Goal: Task Accomplishment & Management: Use online tool/utility

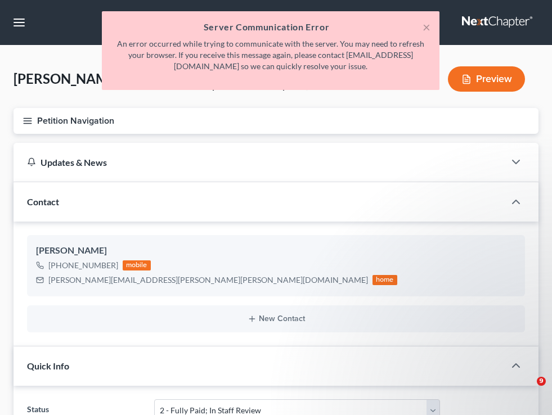
select select "5"
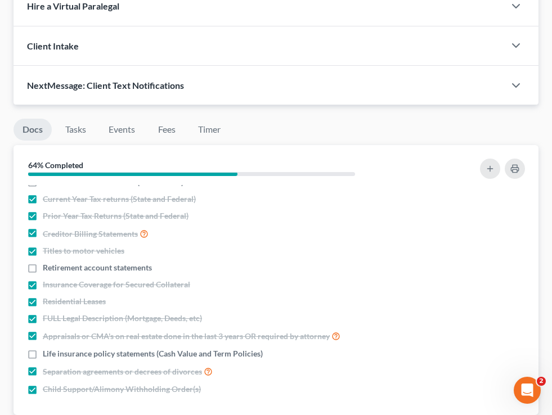
scroll to position [1040, 0]
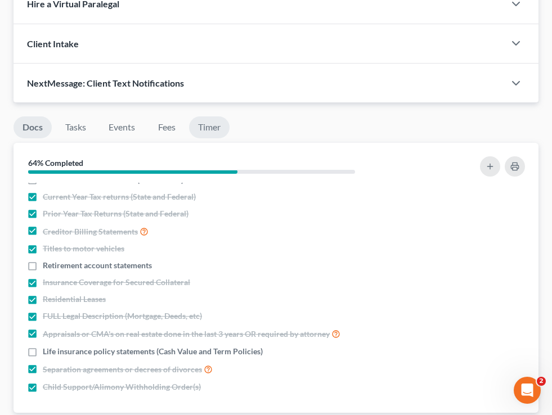
click at [208, 124] on link "Timer" at bounding box center [209, 128] width 41 height 22
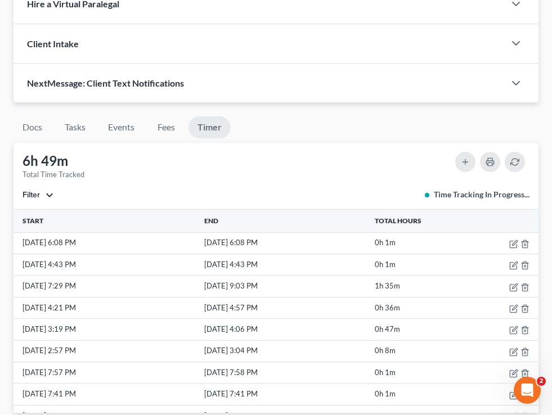
scroll to position [798, 0]
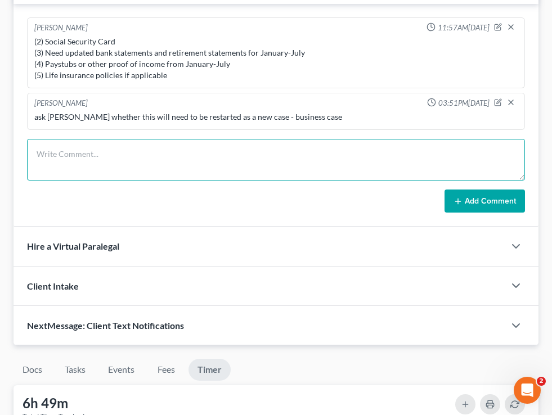
click at [124, 154] on textarea at bounding box center [276, 160] width 498 height 42
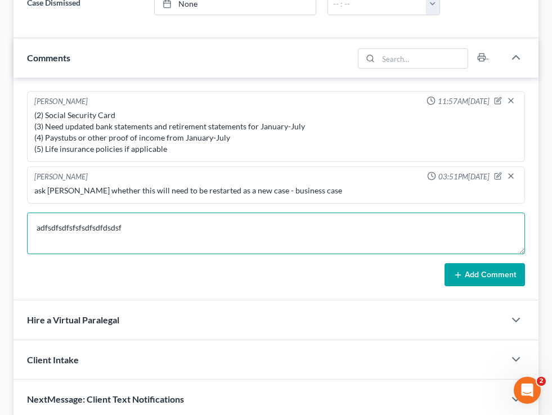
scroll to position [720, 0]
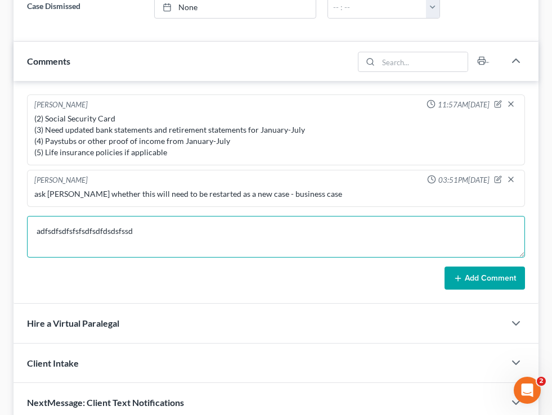
click at [138, 236] on textarea "adfsdfsdfsfsfsdfsdfdsdsfssd" at bounding box center [276, 237] width 498 height 42
click at [160, 237] on textarea "adfsdfsdfsfsfsdfsdfdsdsfssddsssdds" at bounding box center [276, 237] width 498 height 42
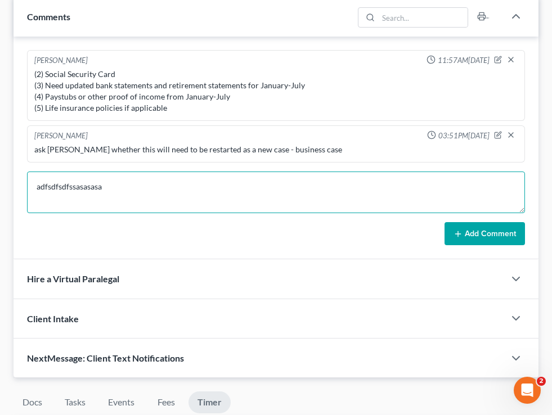
scroll to position [764, 0]
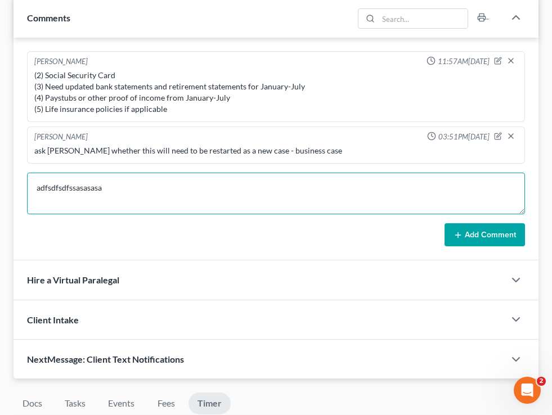
click at [114, 203] on textarea "adfsdfsdfssasasasa" at bounding box center [276, 194] width 498 height 42
drag, startPoint x: 146, startPoint y: 190, endPoint x: 57, endPoint y: 190, distance: 88.4
click at [57, 190] on textarea "adfsdfsdfssasasasafdfdfddf" at bounding box center [276, 194] width 498 height 42
type textarea "a"
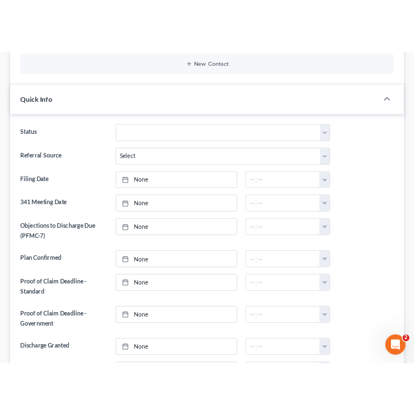
scroll to position [0, 0]
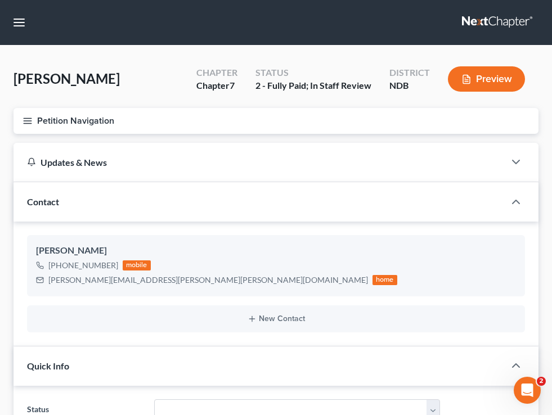
click at [27, 120] on icon "button" at bounding box center [28, 121] width 10 height 10
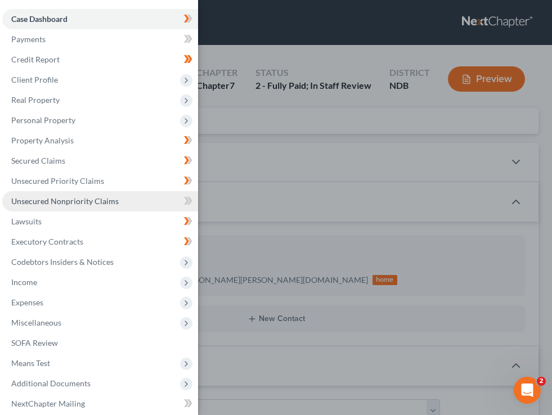
click at [67, 193] on link "Unsecured Nonpriority Claims" at bounding box center [100, 201] width 196 height 20
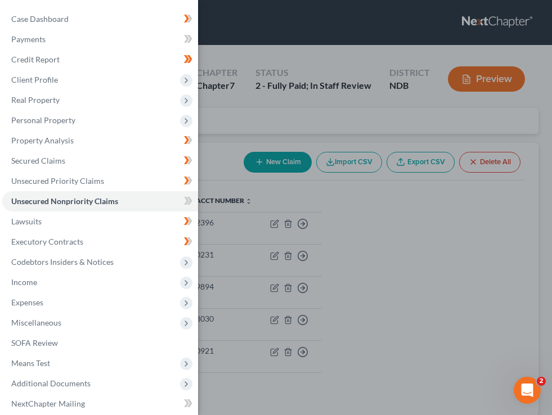
click at [265, 155] on div "Case Dashboard Payments Invoices Payments Payments Credit Report Client Profile" at bounding box center [276, 207] width 552 height 415
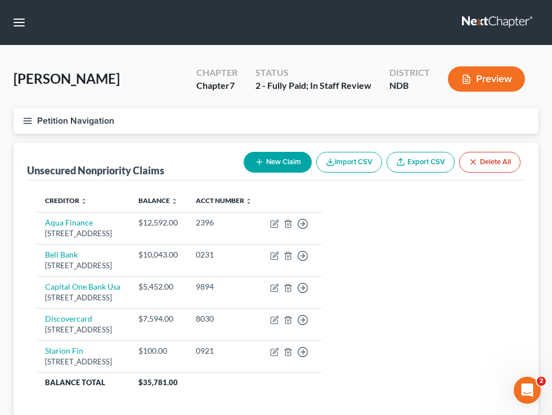
click at [264, 161] on button "New Claim" at bounding box center [278, 162] width 68 height 21
select select "0"
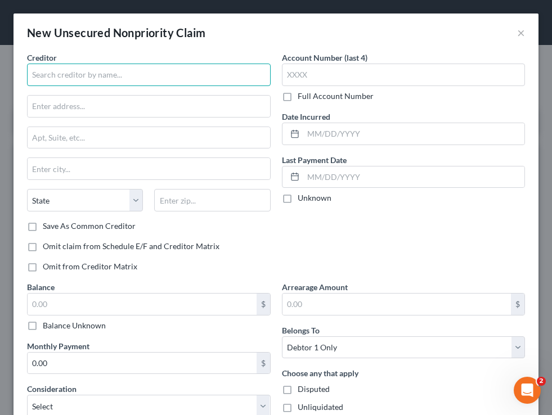
click at [217, 74] on input "text" at bounding box center [149, 75] width 244 height 23
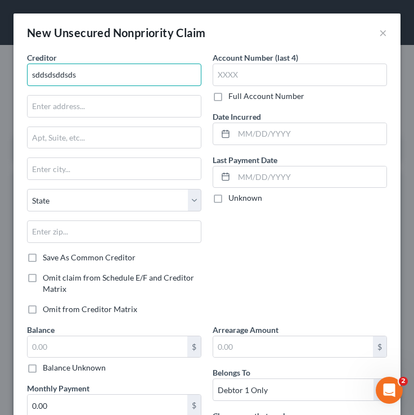
drag, startPoint x: 88, startPoint y: 73, endPoint x: 33, endPoint y: 70, distance: 55.2
click at [33, 71] on input "sddsdsddsds" at bounding box center [114, 75] width 174 height 23
type input "f"
click at [383, 31] on button "×" at bounding box center [383, 33] width 8 height 14
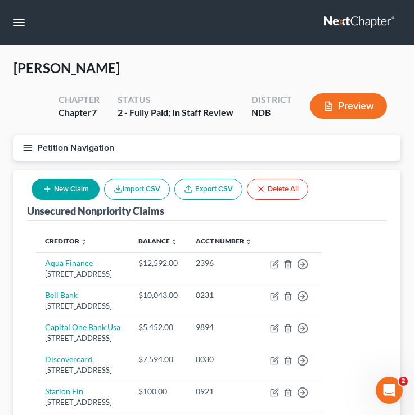
click at [30, 146] on icon "button" at bounding box center [28, 148] width 10 height 10
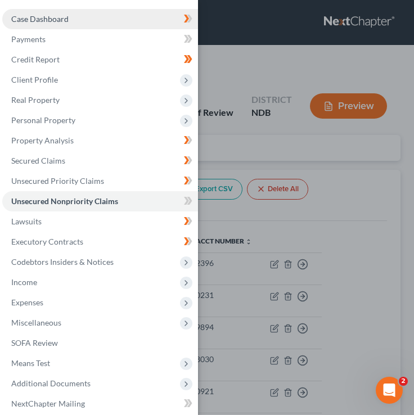
click at [32, 19] on span "Case Dashboard" at bounding box center [39, 19] width 57 height 10
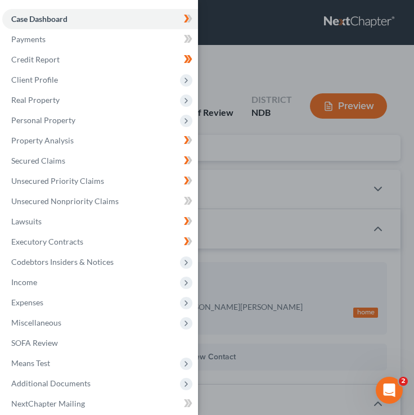
click at [248, 59] on div "Case Dashboard Payments Invoices Payments Payments Credit Report Client Profile" at bounding box center [207, 207] width 414 height 415
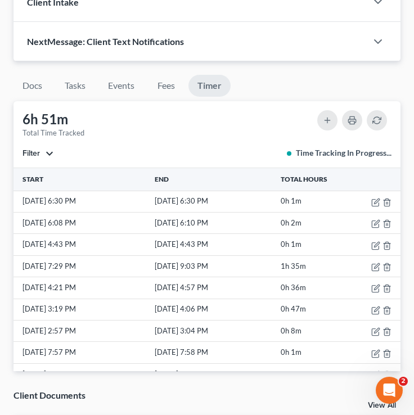
scroll to position [1141, 0]
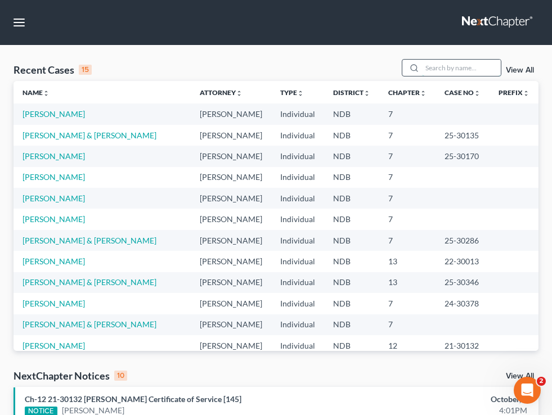
click at [462, 71] on input "search" at bounding box center [461, 68] width 79 height 16
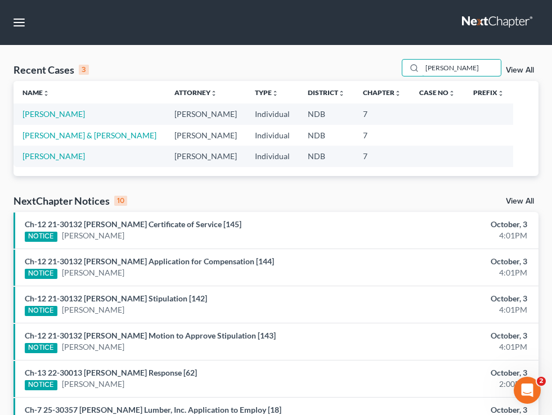
type input "laurie"
click at [56, 122] on td "Linnertz, Laurie" at bounding box center [90, 114] width 152 height 21
click at [56, 116] on link "Linnertz, Laurie" at bounding box center [54, 114] width 62 height 10
select select "6"
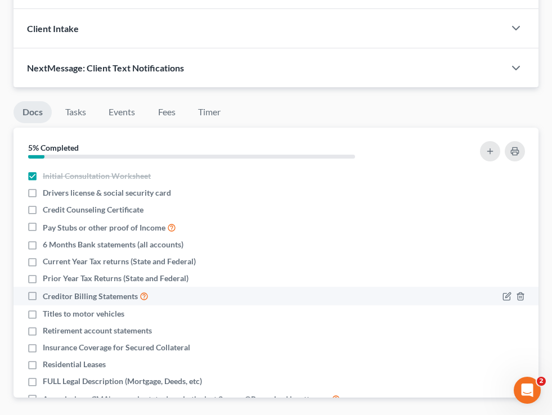
scroll to position [1115, 0]
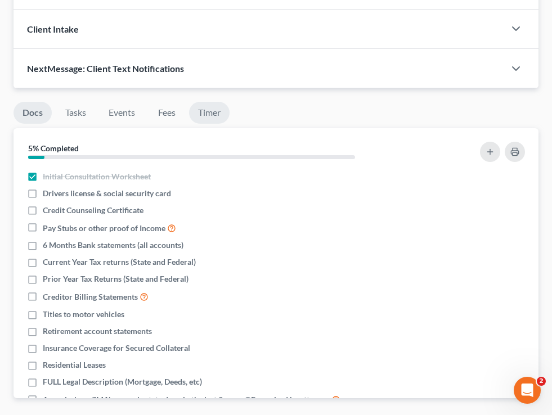
click at [215, 114] on link "Timer" at bounding box center [209, 113] width 41 height 22
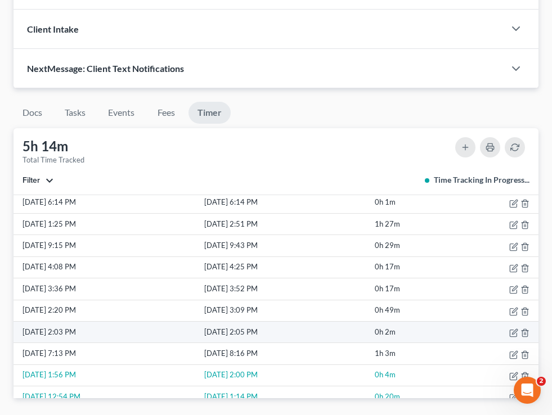
scroll to position [0, 0]
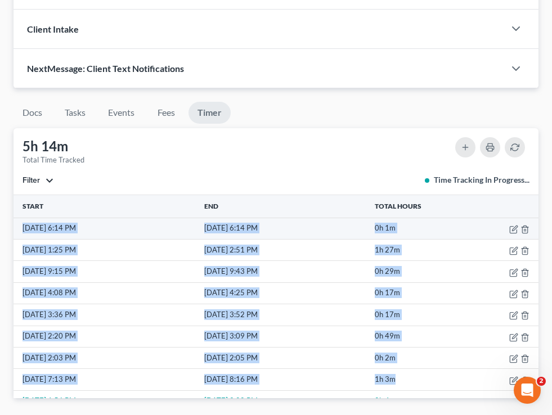
drag, startPoint x: 421, startPoint y: 266, endPoint x: 17, endPoint y: 226, distance: 405.6
click at [17, 226] on tbody "10/3/25 6:14 PM 10/3/25 6:14 PM 0h 1m 10/2/25 1:25 PM 10/2/25 2:51 PM 1h 27m 10…" at bounding box center [276, 358] width 525 height 281
copy tbody "10/3/25 6:14 PM 10/3/25 6:14 PM 0h 1m 10/2/25 1:25 PM 10/2/25 2:51 PM 1h 27m 10…"
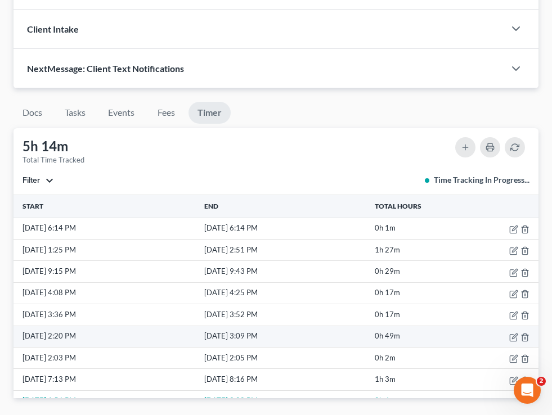
click at [204, 326] on td "10/1/25 3:09 PM" at bounding box center [287, 336] width 171 height 21
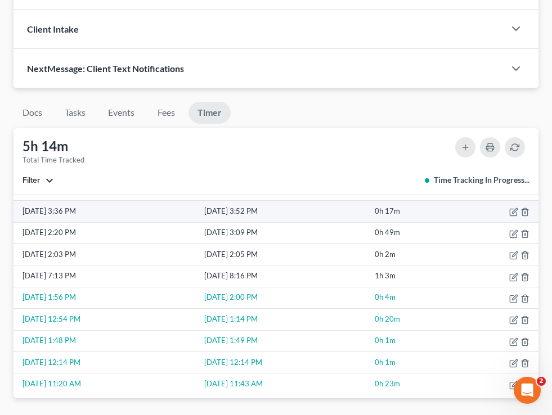
scroll to position [109, 0]
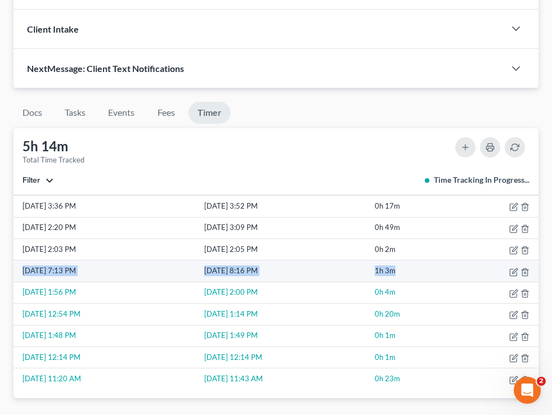
drag, startPoint x: 437, startPoint y: 270, endPoint x: 17, endPoint y: 271, distance: 419.3
click at [17, 271] on tr "9/29/25 7:13 PM 9/29/25 8:16 PM 1h 3m" at bounding box center [276, 271] width 525 height 21
copy tr "9/29/25 7:13 PM 9/29/25 8:16 PM 1h 3m"
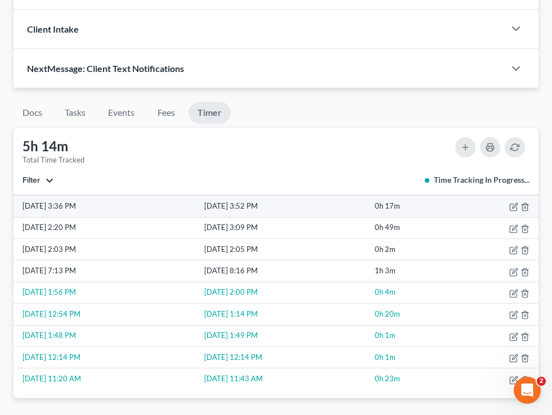
click at [130, 202] on td "10/1/25 3:36 PM" at bounding box center [108, 206] width 189 height 21
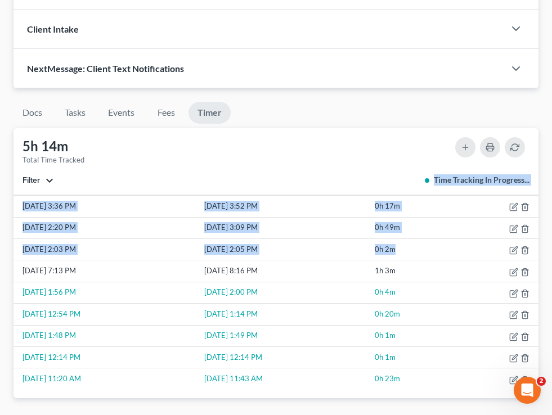
scroll to position [0, 0]
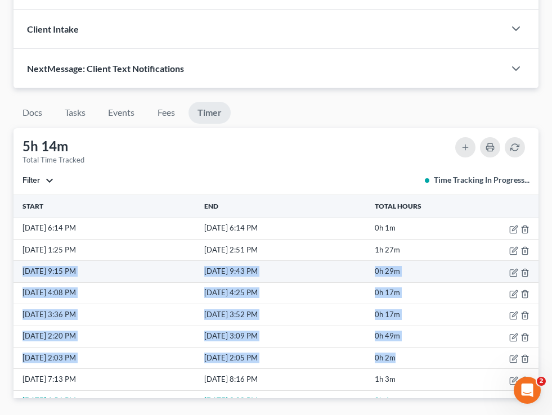
drag, startPoint x: 414, startPoint y: 249, endPoint x: 21, endPoint y: 265, distance: 393.1
click at [21, 265] on tbody "10/3/25 6:14 PM 10/3/25 6:14 PM 0h 1m 10/2/25 1:25 PM 10/2/25 2:51 PM 1h 27m 10…" at bounding box center [276, 358] width 525 height 281
copy tbody "10/1/25 9:15 PM 10/1/25 9:43 PM 0h 29m 10/1/25 4:08 PM 10/1/25 4:25 PM 0h 17m 1…"
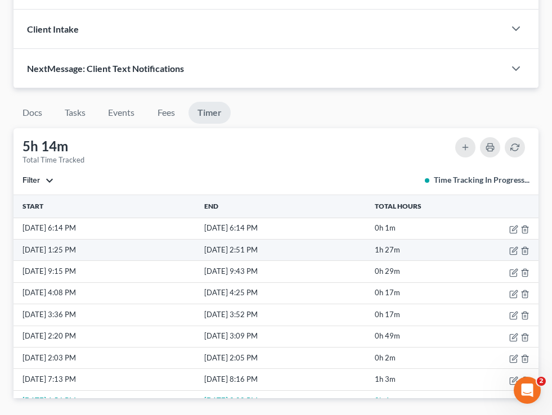
click at [326, 245] on td "10/2/25 2:51 PM" at bounding box center [287, 249] width 171 height 21
drag, startPoint x: 424, startPoint y: 254, endPoint x: 15, endPoint y: 248, distance: 409.2
click at [15, 248] on tr "10/2/25 1:25 PM 10/2/25 2:51 PM 1h 27m" at bounding box center [276, 249] width 525 height 21
copy tr "10/2/25 1:25 PM 10/2/25 2:51 PM 1h 27m"
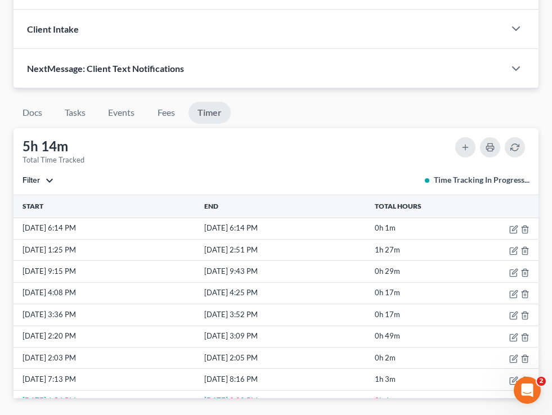
click at [139, 178] on div "Filter All stop Sara Diaz stop Alan Sorensen stop Traci Thompkins stop Kenneth …" at bounding box center [276, 179] width 507 height 11
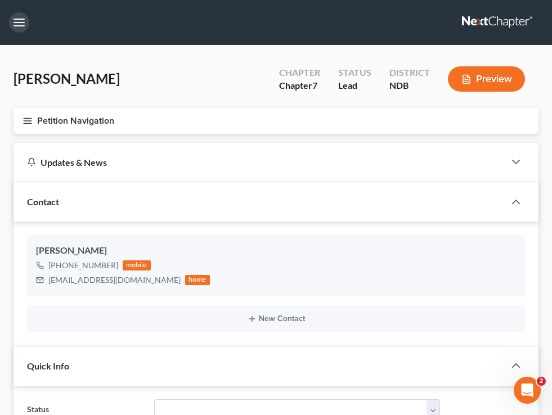
click at [22, 19] on button "button" at bounding box center [19, 22] width 20 height 20
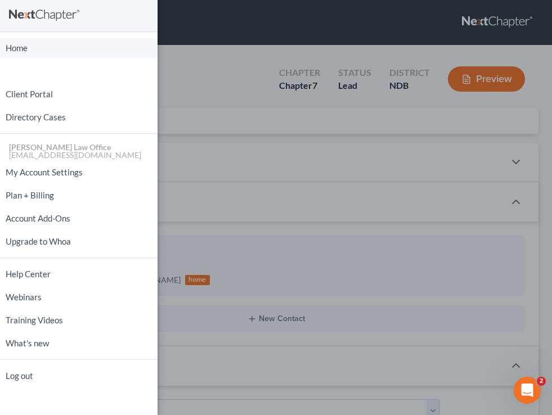
click at [18, 43] on link "Home" at bounding box center [79, 48] width 158 height 20
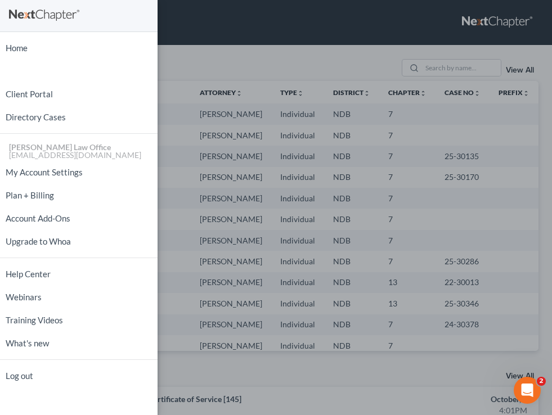
click at [294, 44] on div "Home New Case Client Portal Directory Cases Bulie Diaz Law Office fargo@buliela…" at bounding box center [276, 207] width 552 height 415
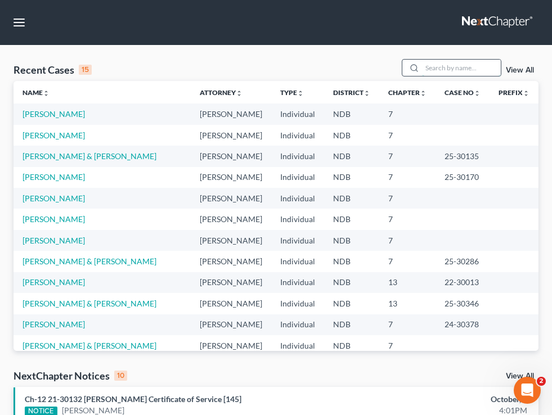
click at [454, 64] on input "search" at bounding box center [461, 68] width 79 height 16
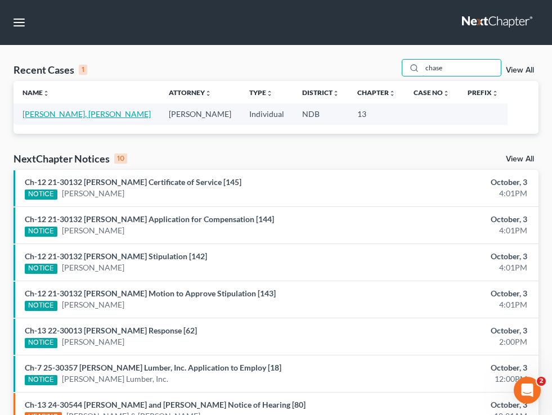
type input "chase"
click at [53, 117] on link "Raymond, Chase" at bounding box center [87, 114] width 128 height 10
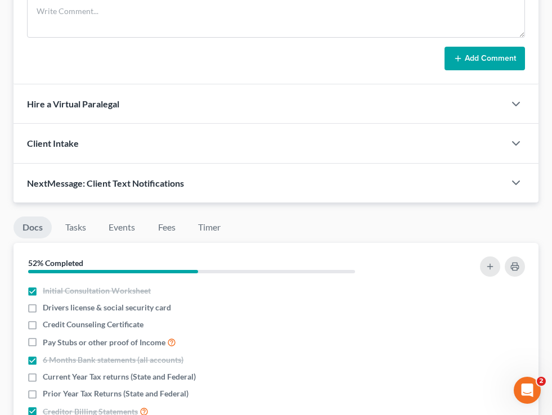
scroll to position [790, 0]
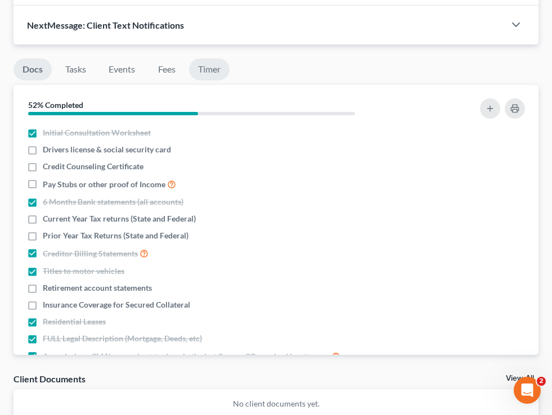
click at [217, 66] on link "Timer" at bounding box center [209, 70] width 41 height 22
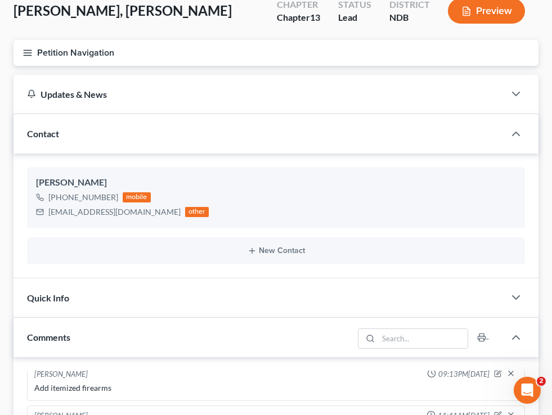
scroll to position [0, 0]
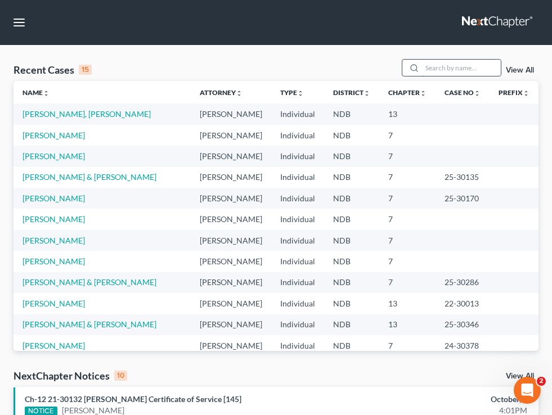
click at [447, 66] on input "search" at bounding box center [461, 68] width 79 height 16
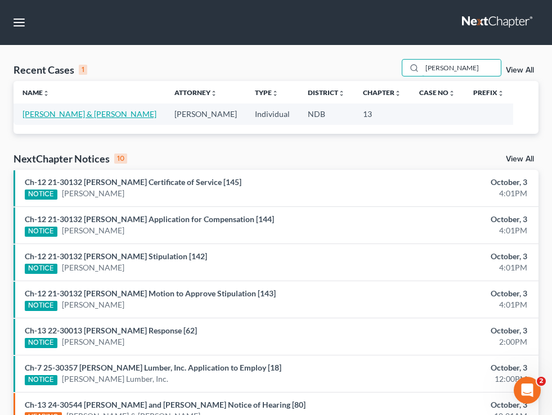
type input "friddle"
click at [81, 115] on link "Friddle, Justin & Lori" at bounding box center [90, 114] width 134 height 10
select select "4"
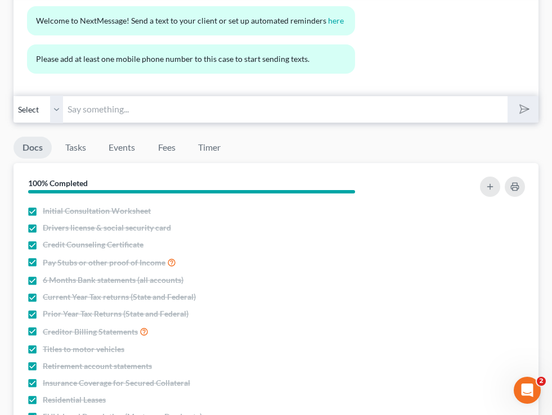
scroll to position [1344, 0]
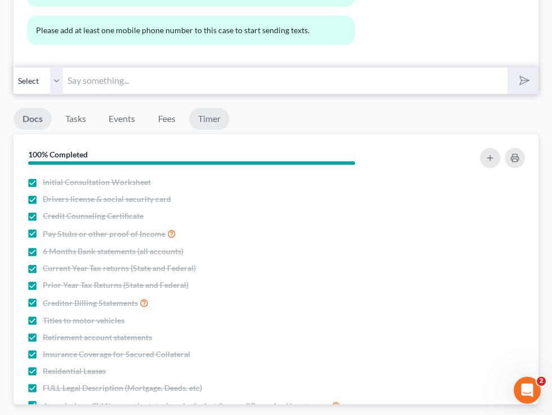
click at [204, 108] on link "Timer" at bounding box center [209, 119] width 41 height 22
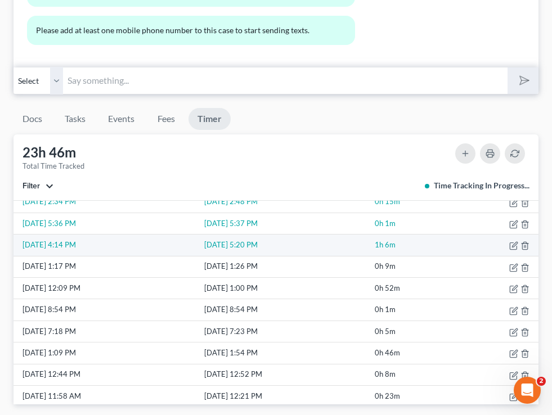
scroll to position [164, 0]
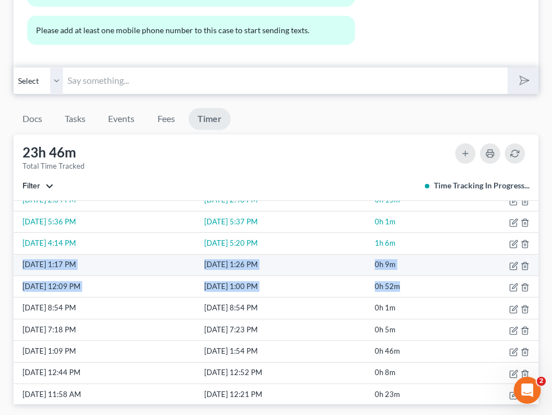
drag, startPoint x: 412, startPoint y: 262, endPoint x: 24, endPoint y: 231, distance: 389.6
copy tbody "9/29/25 1:17 PM 9/29/25 1:26 PM 0h 9m 9/29/25 12:09 PM 9/29/25 1:00 PM 0h 52m"
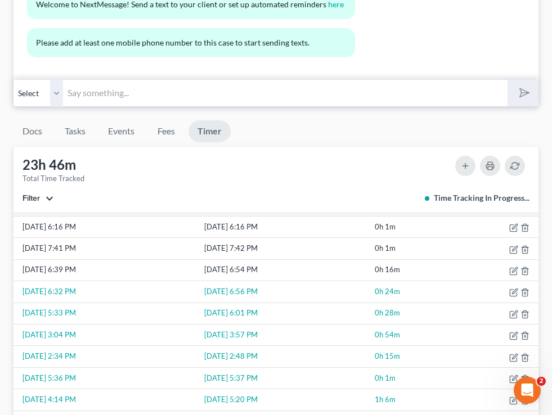
scroll to position [0, 0]
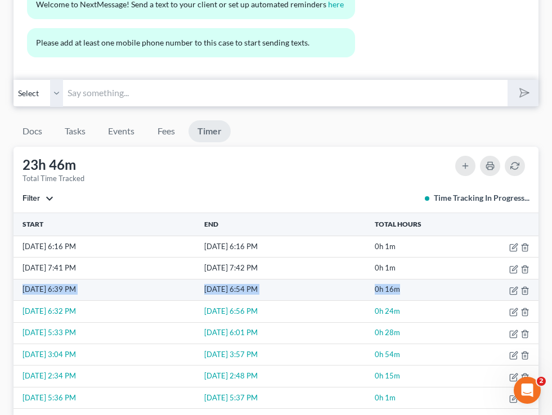
drag, startPoint x: 418, startPoint y: 264, endPoint x: 14, endPoint y: 261, distance: 404.1
click at [14, 279] on tr "10/1/25 6:39 PM 10/1/25 6:54 PM 0h 16m" at bounding box center [276, 289] width 525 height 21
copy tr "10/1/25 6:39 PM 10/1/25 6:54 PM 0h 16m"
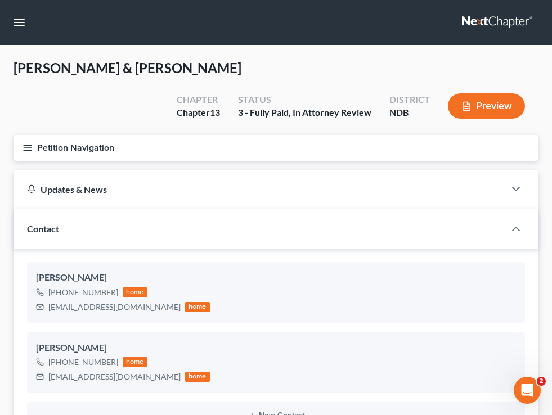
click at [26, 12] on nav "Home New Case Client Portal Directory Cases Bulie Diaz Law Office fargo@buliela…" at bounding box center [276, 22] width 552 height 45
click at [21, 25] on button "button" at bounding box center [19, 22] width 20 height 20
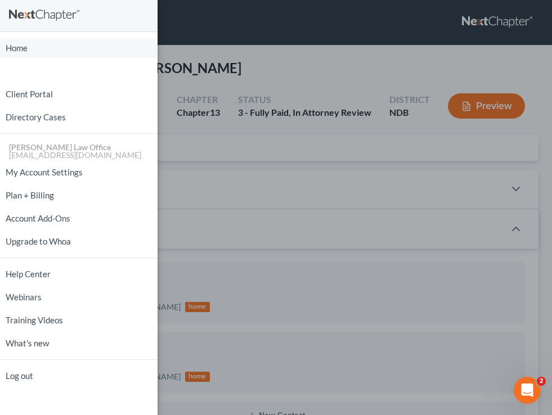
click at [24, 50] on link "Home" at bounding box center [79, 48] width 158 height 20
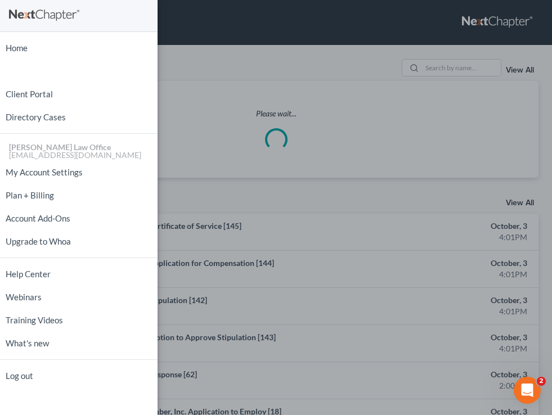
click at [311, 33] on div "Home New Case Client Portal Directory Cases Bulie Diaz Law Office fargo@buliela…" at bounding box center [276, 207] width 552 height 415
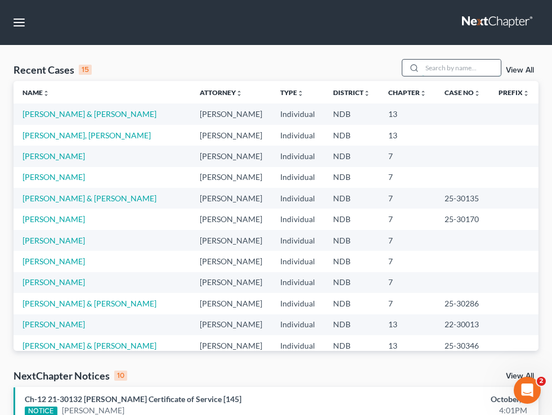
click at [468, 63] on input "search" at bounding box center [461, 68] width 79 height 16
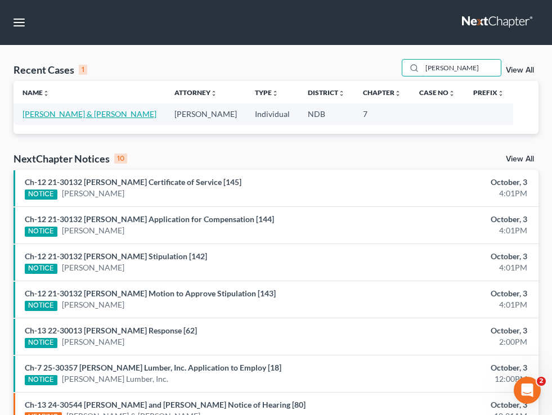
type input "decot"
click at [94, 110] on link "DeCoteau, Rhea & Fred" at bounding box center [90, 114] width 134 height 10
select select "0"
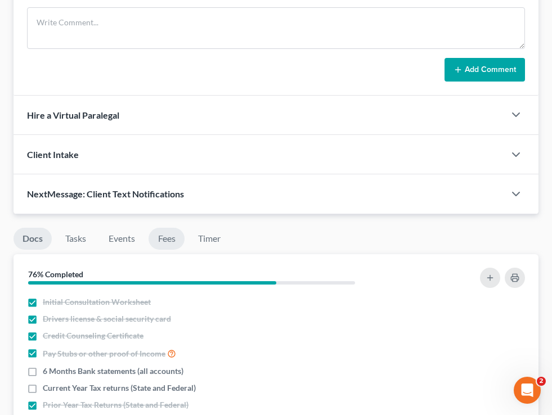
scroll to position [1095, 0]
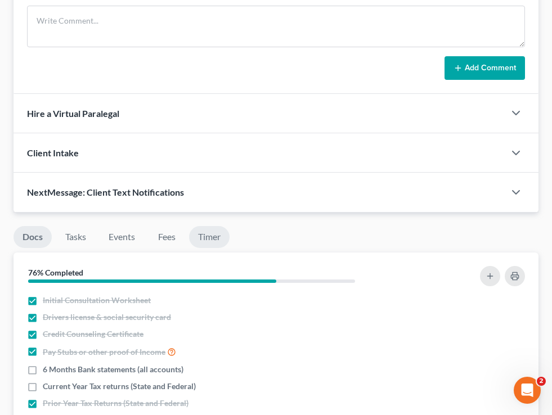
click at [215, 226] on link "Timer" at bounding box center [209, 237] width 41 height 22
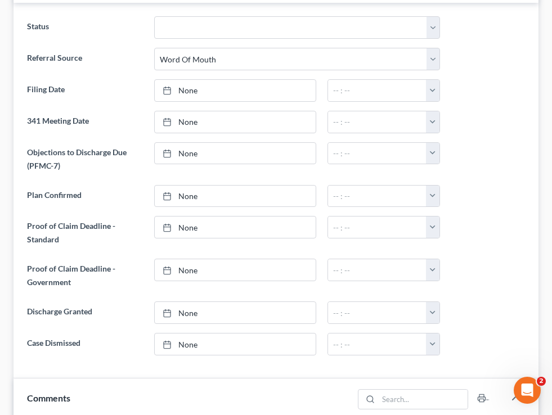
scroll to position [0, 0]
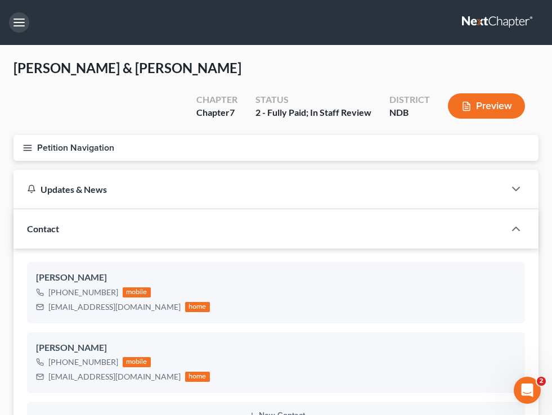
click at [14, 24] on button "button" at bounding box center [19, 22] width 20 height 20
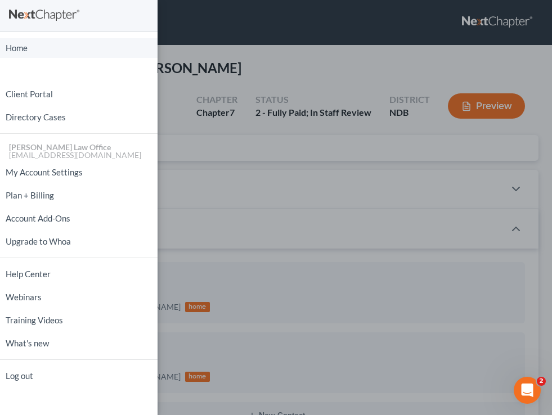
click at [27, 47] on link "Home" at bounding box center [79, 48] width 158 height 20
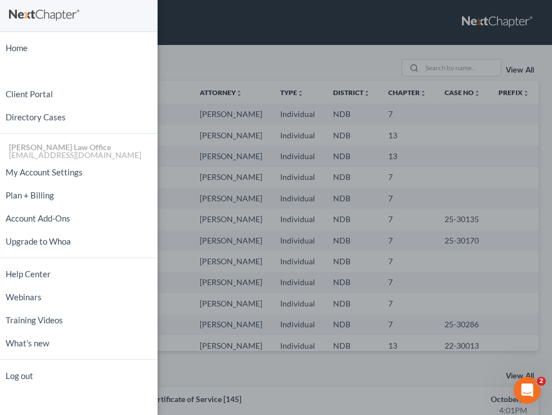
click at [209, 54] on div "Home New Case Client Portal Directory Cases Bulie Diaz Law Office fargo@buliela…" at bounding box center [276, 207] width 552 height 415
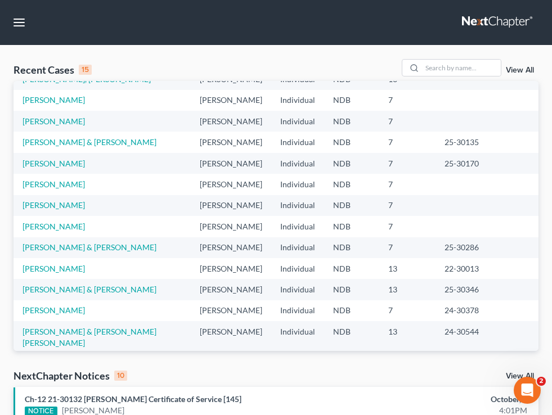
click at [515, 67] on link "View All" at bounding box center [520, 70] width 28 height 8
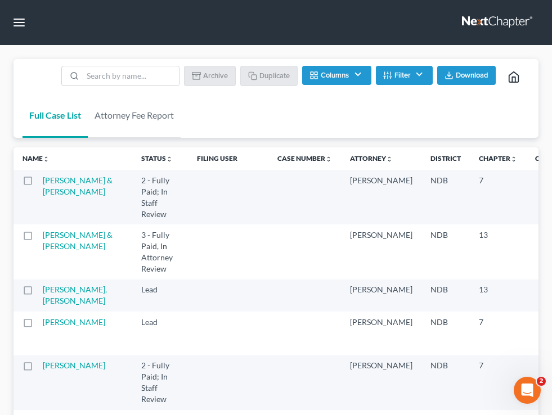
click at [417, 74] on button "Filter" at bounding box center [404, 75] width 57 height 19
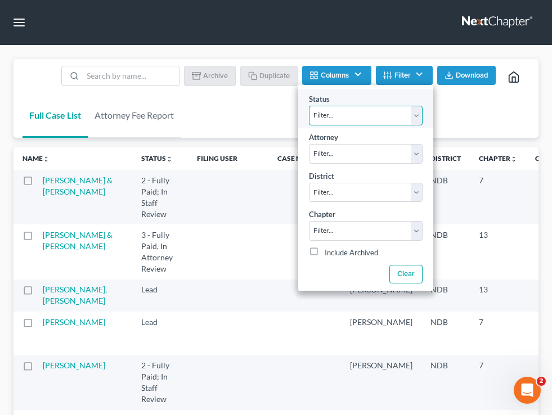
click at [348, 113] on select "Filter... 10 - Chapter 13 Discharged 11 - Chapter 13 Converted to 7 12 - Debt S…" at bounding box center [366, 116] width 114 height 20
click at [253, 118] on div "Full Case List Attorney Fee Report Batch Download Archive Un-archive Duplicate …" at bounding box center [276, 98] width 525 height 79
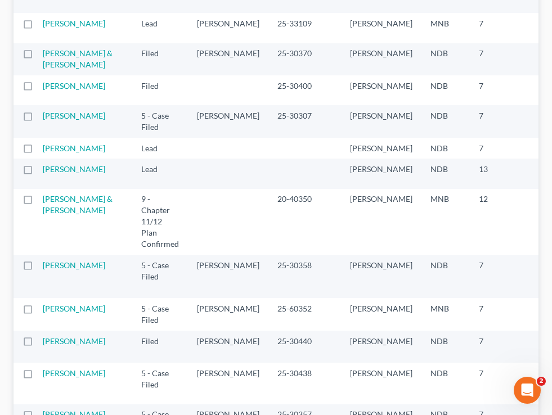
scroll to position [1156, 0]
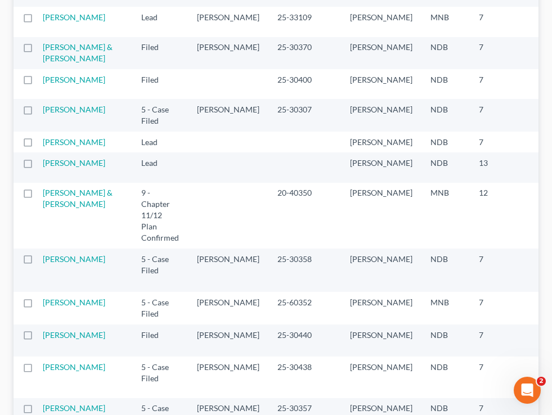
select select "4"
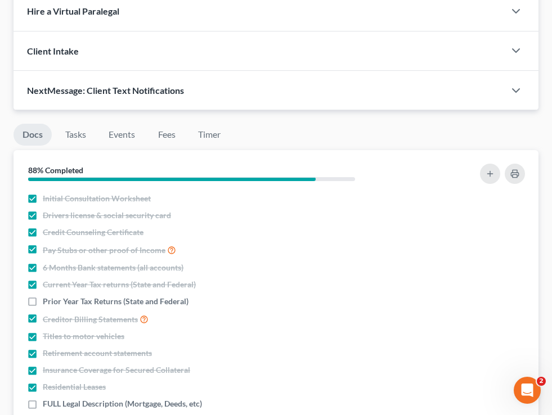
scroll to position [958, 0]
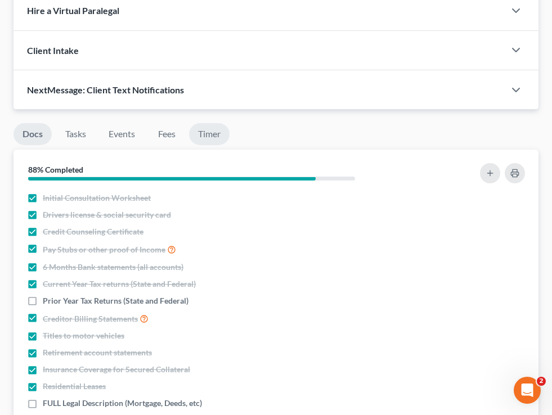
click at [208, 130] on link "Timer" at bounding box center [209, 134] width 41 height 22
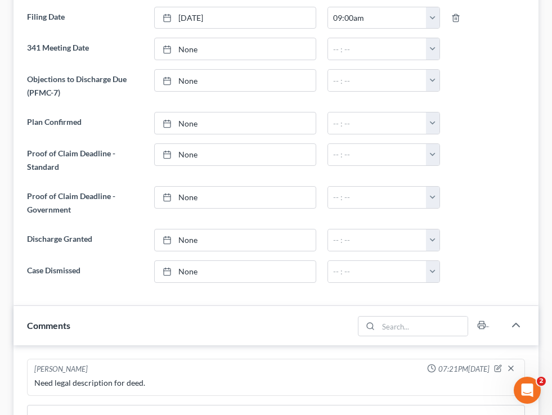
scroll to position [0, 0]
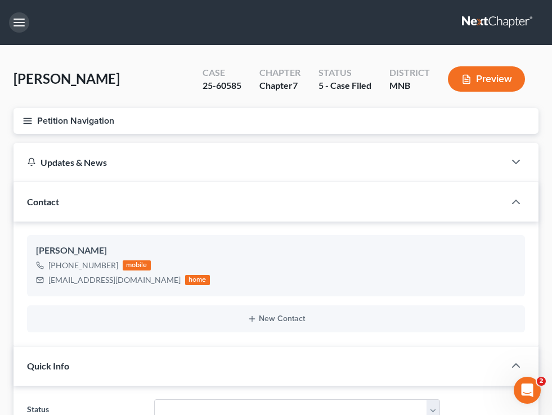
click at [16, 27] on button "button" at bounding box center [19, 22] width 20 height 20
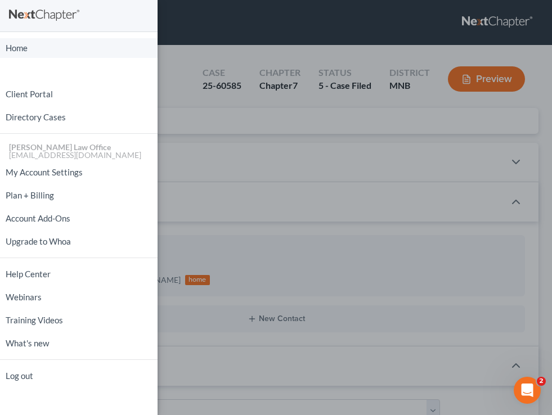
click at [19, 42] on link "Home" at bounding box center [79, 48] width 158 height 20
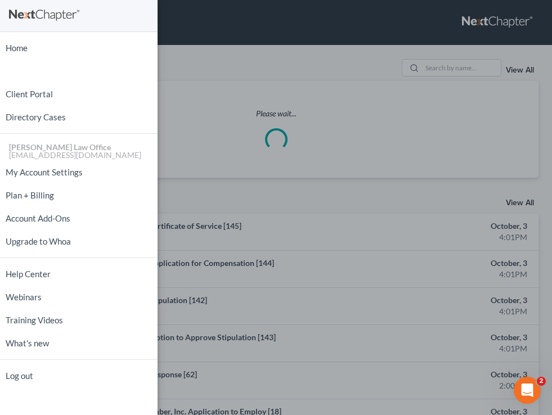
click at [201, 77] on div "Home New Case Client Portal Directory Cases Bulie Diaz Law Office fargo@buliela…" at bounding box center [276, 207] width 552 height 415
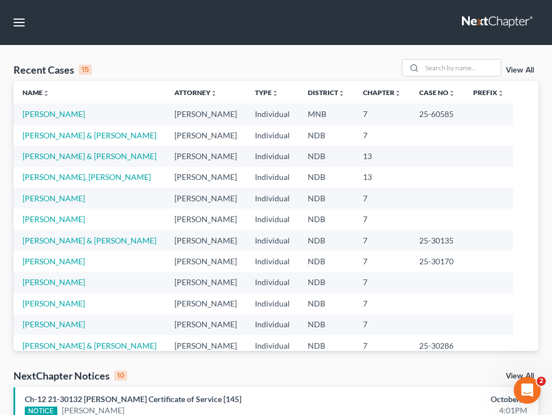
click at [522, 71] on link "View All" at bounding box center [520, 70] width 28 height 8
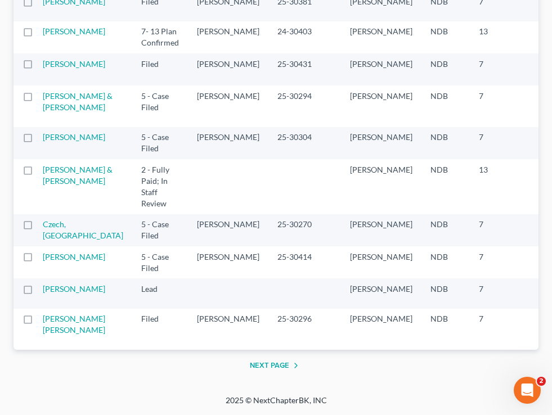
scroll to position [2364, 0]
click at [57, 186] on link "Vitek, Nicole & Glick, Jason" at bounding box center [78, 175] width 70 height 21
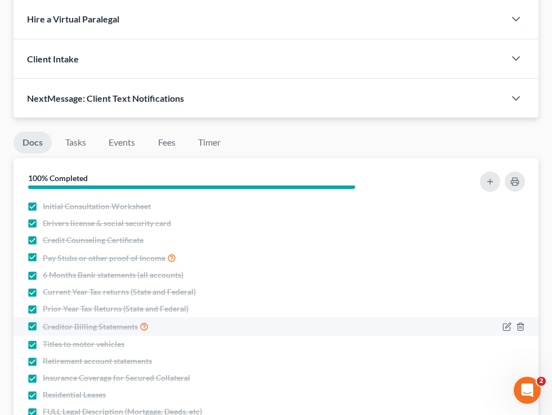
scroll to position [817, 0]
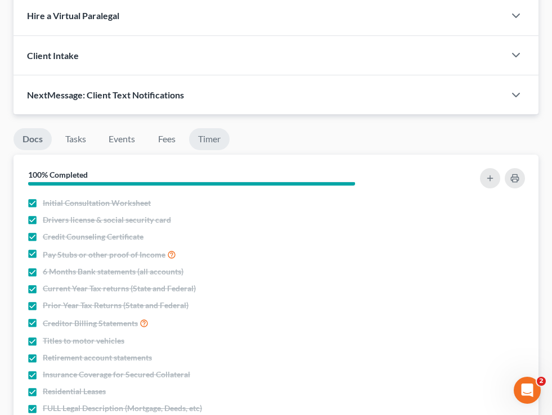
click at [212, 128] on link "Timer" at bounding box center [209, 139] width 41 height 22
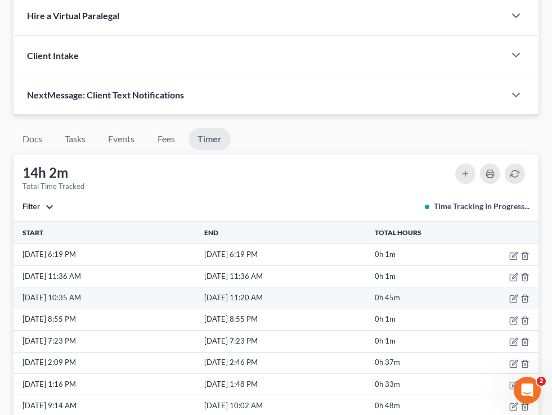
click at [406, 288] on td "0h 45m" at bounding box center [413, 298] width 80 height 21
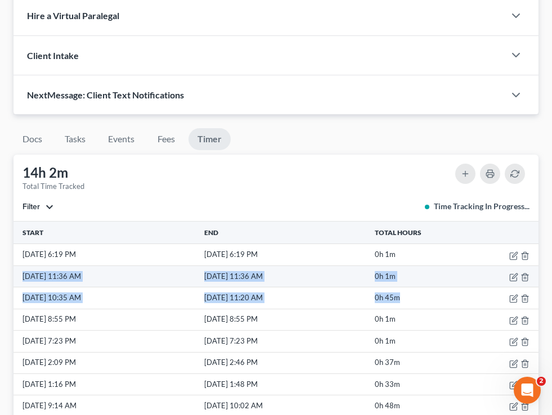
drag, startPoint x: 411, startPoint y: 274, endPoint x: 23, endPoint y: 251, distance: 389.0
copy tbody "9/29/25 11:36 AM 9/29/25 11:36 AM 0h 1m 9/29/25 10:35 AM 9/29/25 11:20 AM 0h 45m"
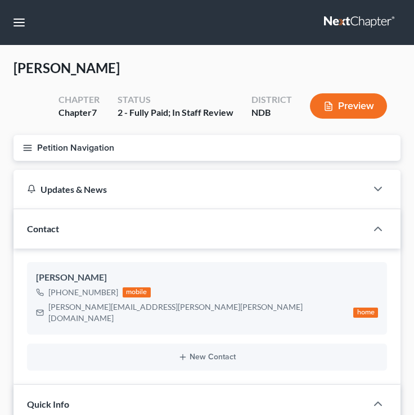
scroll to position [1141, 0]
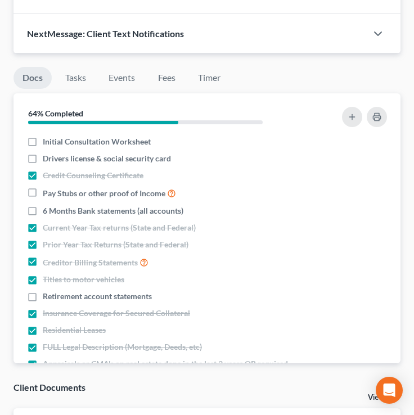
click at [211, 67] on div "Docs Tasks Events Fees Timer 64% Completed Nothing here yet! Initial Consultati…" at bounding box center [207, 258] width 398 height 411
click at [211, 86] on link "Timer" at bounding box center [209, 78] width 41 height 22
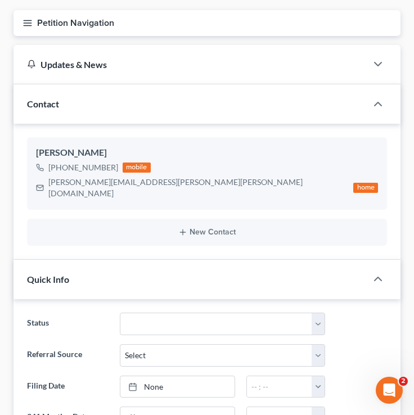
scroll to position [0, 0]
